Goal: Information Seeking & Learning: Learn about a topic

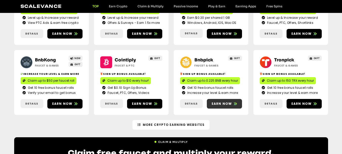
scroll to position [127, 0]
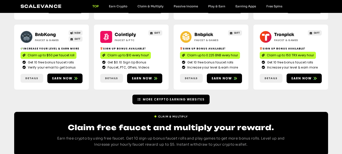
click at [166, 101] on span "More Crypto Earning Websites" at bounding box center [174, 99] width 62 height 5
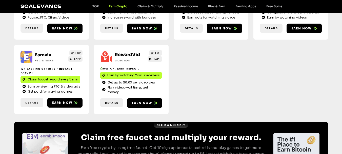
scroll to position [218, 0]
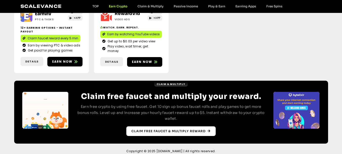
click at [163, 129] on span "Claim free faucet & multiply reward" at bounding box center [168, 131] width 74 height 5
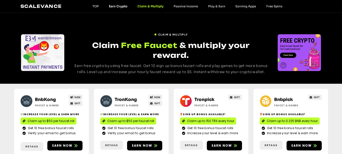
click at [116, 6] on link "Earn Crypto" at bounding box center [118, 6] width 29 height 4
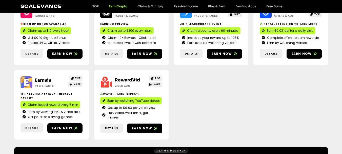
scroll to position [76, 0]
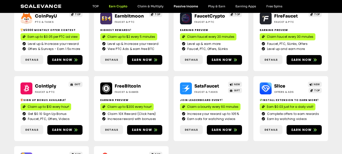
click at [182, 6] on link "Passive Income" at bounding box center [186, 6] width 34 height 4
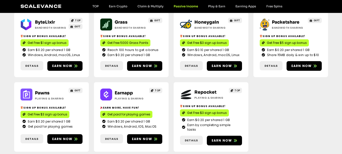
scroll to position [48, 0]
